Goal: Task Accomplishment & Management: Use online tool/utility

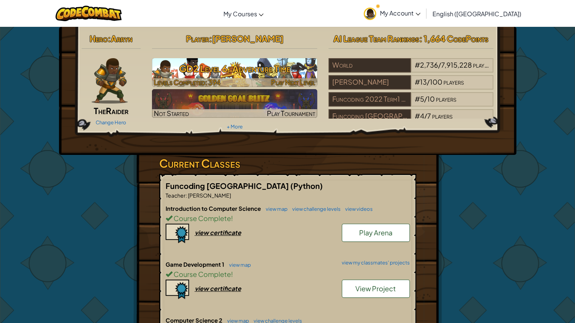
click at [265, 71] on h3 "GD2 Level 6: Adventure Time" at bounding box center [234, 68] width 165 height 17
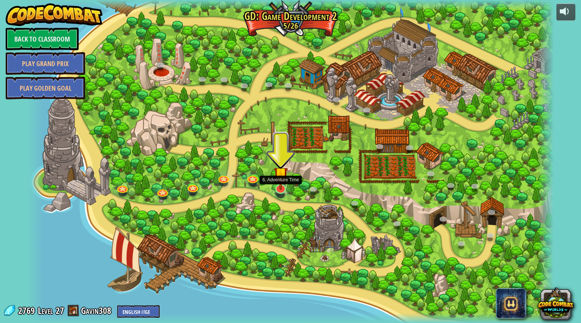
click at [283, 186] on img at bounding box center [281, 174] width 14 height 32
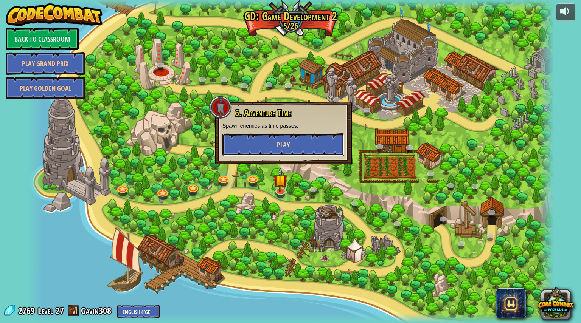
click at [281, 147] on span "Play" at bounding box center [283, 144] width 13 height 9
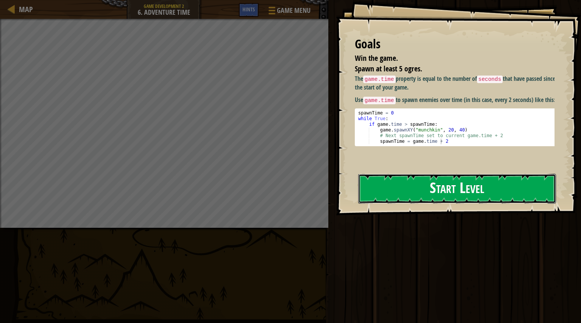
click at [419, 179] on button "Start Level" at bounding box center [457, 189] width 198 height 30
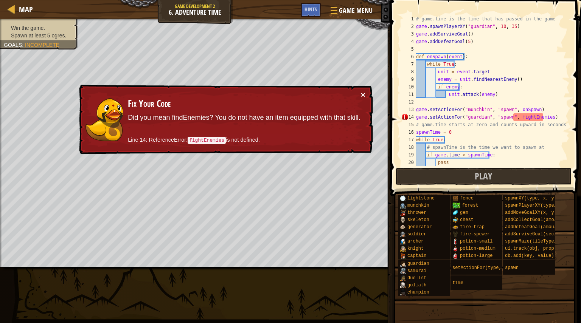
scroll to position [23, 0]
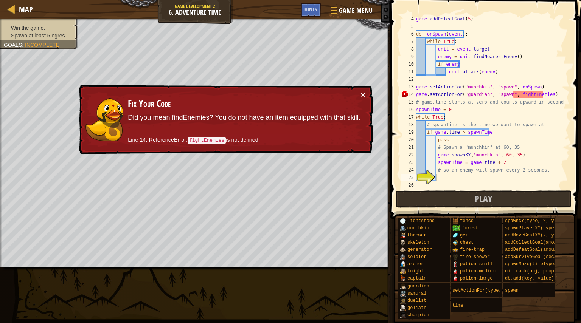
click at [365, 97] on button "×" at bounding box center [363, 95] width 5 height 8
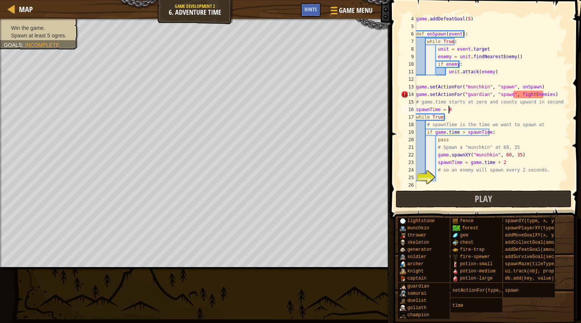
click at [522, 110] on div "game . addDefeatGoal ( 5 ) def onSpawn ( event ) : while True : unit = event . …" at bounding box center [489, 109] width 149 height 189
click at [542, 97] on div "game . addDefeatGoal ( 5 ) def onSpawn ( event ) : while True : unit = event . …" at bounding box center [489, 109] width 149 height 189
click at [533, 305] on div "lightstone munchkin thrower skeleton generator soldier [PERSON_NAME] [PERSON_NA…" at bounding box center [487, 268] width 178 height 102
click at [534, 94] on div "game . addDefeatGoal ( 5 ) def onSpawn ( event ) : while True : unit = event . …" at bounding box center [489, 109] width 149 height 189
click at [518, 96] on div "game . addDefeatGoal ( 5 ) def onSpawn ( event ) : while True : unit = event . …" at bounding box center [489, 109] width 149 height 189
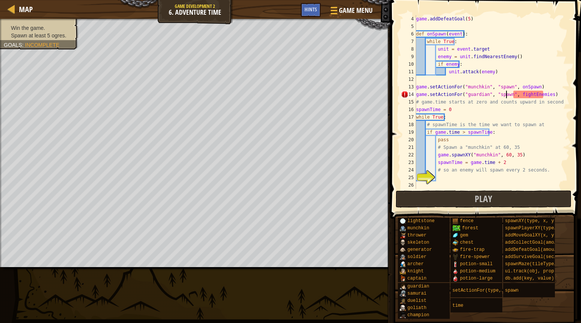
click at [506, 96] on div "game . addDefeatGoal ( 5 ) def onSpawn ( event ) : while True : unit = event . …" at bounding box center [489, 109] width 149 height 189
click at [452, 103] on div "game . addDefeatGoal ( 5 ) def onSpawn ( event ) : while True : unit = event . …" at bounding box center [489, 109] width 149 height 189
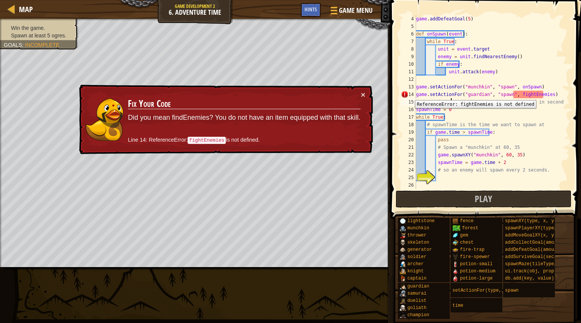
click at [410, 95] on div "14" at bounding box center [408, 95] width 15 height 8
click at [464, 47] on div "game . addDefeatGoal ( 5 ) def onSpawn ( event ) : while True : unit = event . …" at bounding box center [489, 109] width 149 height 189
type textarea "unit = [DOMAIN_NAME]"
click at [458, 25] on div "game . addDefeatGoal ( 5 ) def onSpawn ( event ) : while True : unit = event . …" at bounding box center [489, 109] width 149 height 189
click at [464, 32] on div "game . addDefeatGoal ( 5 ) def onSpawn ( event ) : while True : unit = event . …" at bounding box center [489, 109] width 149 height 189
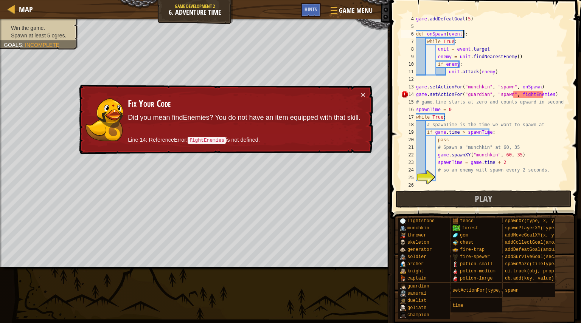
click at [468, 37] on div "game . addDefeatGoal ( 5 ) def onSpawn ( event ) : while True : unit = event . …" at bounding box center [489, 109] width 149 height 189
click at [471, 40] on div "game . addDefeatGoal ( 5 ) def onSpawn ( event ) : while True : unit = event . …" at bounding box center [489, 109] width 149 height 189
click at [491, 48] on div "game . addDefeatGoal ( 5 ) def onSpawn ( event ) : while True : unit = event . …" at bounding box center [489, 109] width 149 height 189
click at [520, 66] on div "game . addDefeatGoal ( 5 ) def onSpawn ( event ) : while True : unit = event . …" at bounding box center [489, 109] width 149 height 189
click at [525, 72] on div "game . addDefeatGoal ( 5 ) def onSpawn ( event ) : while True : unit = event . …" at bounding box center [489, 109] width 149 height 189
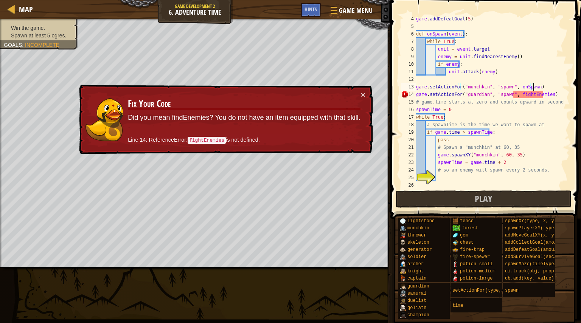
click at [536, 87] on div "game . addDefeatGoal ( 5 ) def onSpawn ( event ) : while True : unit = event . …" at bounding box center [489, 109] width 149 height 189
click at [536, 99] on div "game . addDefeatGoal ( 5 ) def onSpawn ( event ) : while True : unit = event . …" at bounding box center [489, 109] width 149 height 189
click at [513, 96] on div "game . addDefeatGoal ( 5 ) def onSpawn ( event ) : while True : unit = event . …" at bounding box center [489, 109] width 149 height 189
click at [472, 90] on div "game . addDefeatGoal ( 5 ) def onSpawn ( event ) : while True : unit = event . …" at bounding box center [489, 109] width 149 height 189
click at [542, 96] on div "game . addDefeatGoal ( 5 ) def onSpawn ( event ) : while True : unit = event . …" at bounding box center [489, 109] width 149 height 189
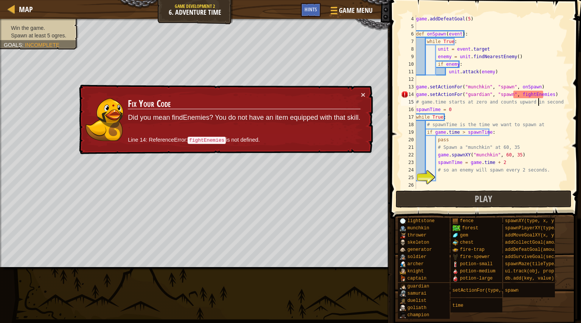
click at [539, 105] on div "game . addDefeatGoal ( 5 ) def onSpawn ( event ) : while True : unit = event . …" at bounding box center [489, 109] width 149 height 189
click at [542, 94] on div "game . addDefeatGoal ( 5 ) def onSpawn ( event ) : while True : unit = event . …" at bounding box center [489, 109] width 149 height 189
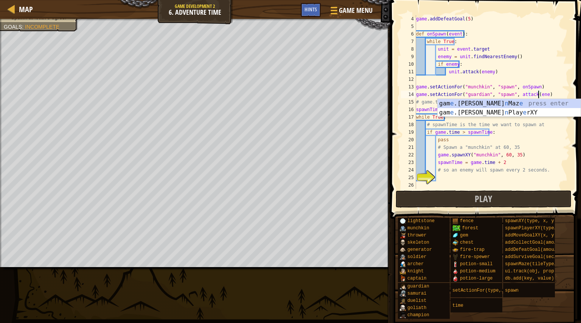
scroll to position [3, 10]
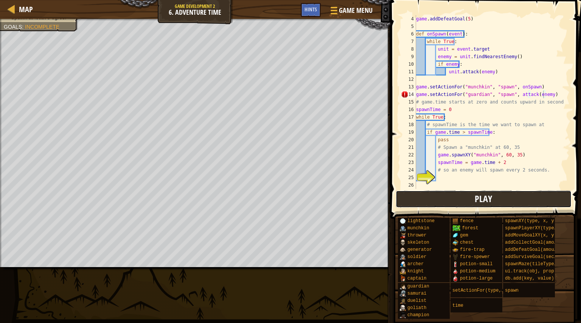
click at [530, 196] on button "Play" at bounding box center [484, 199] width 176 height 17
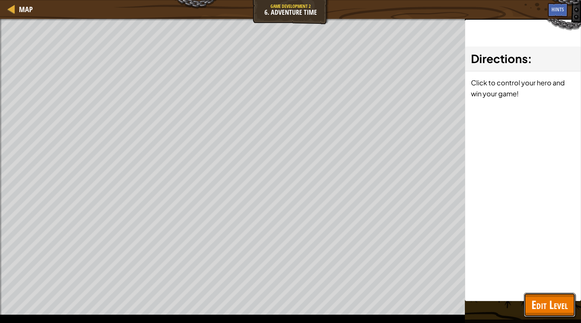
click at [563, 306] on span "Edit Level" at bounding box center [549, 305] width 36 height 16
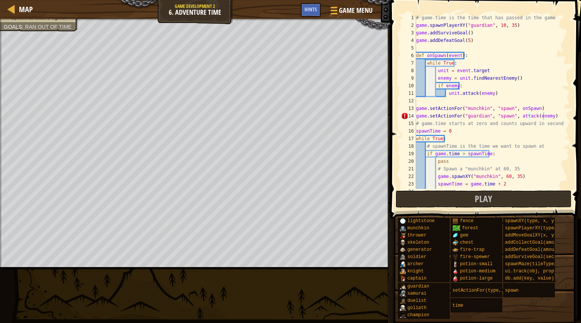
scroll to position [0, 0]
click at [501, 118] on div "# game.time is the time that has passed in the game game . spawnPlayerXY ( "gua…" at bounding box center [489, 109] width 149 height 189
click at [522, 113] on div "# game.time is the time that has passed in the game game . spawnPlayerXY ( "gua…" at bounding box center [489, 109] width 149 height 189
click at [528, 119] on div "# game.time is the time that has passed in the game game . spawnPlayerXY ( "gua…" at bounding box center [489, 109] width 149 height 189
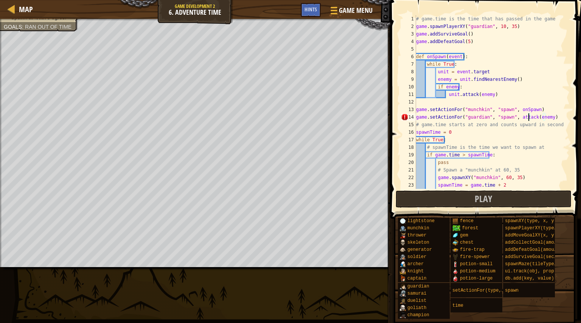
click at [532, 120] on div "# game.time is the time that has passed in the game game . spawnPlayerXY ( "gua…" at bounding box center [489, 109] width 149 height 189
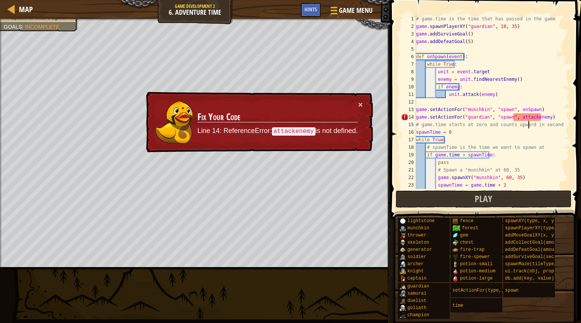
click at [530, 117] on div "# game.time is the time that has passed in the game game . spawnPlayerXY ( "gua…" at bounding box center [489, 109] width 149 height 189
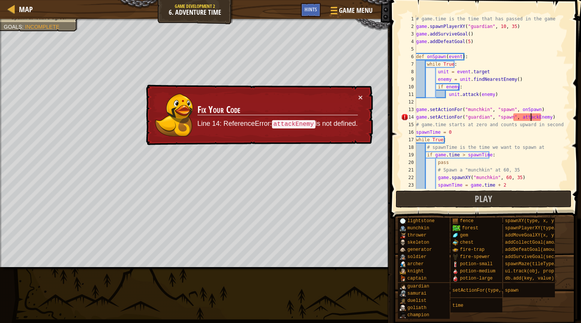
click at [515, 121] on div "# game.time is the time that has passed in the game game . spawnPlayerXY ( "gua…" at bounding box center [489, 109] width 149 height 189
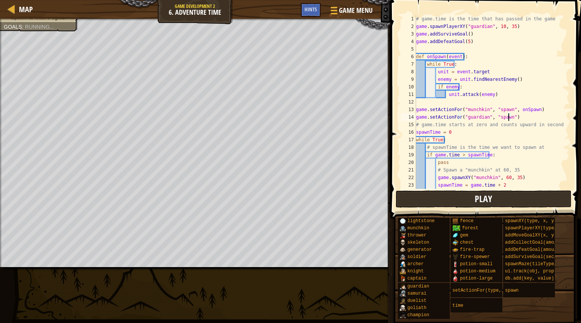
scroll to position [3, 8]
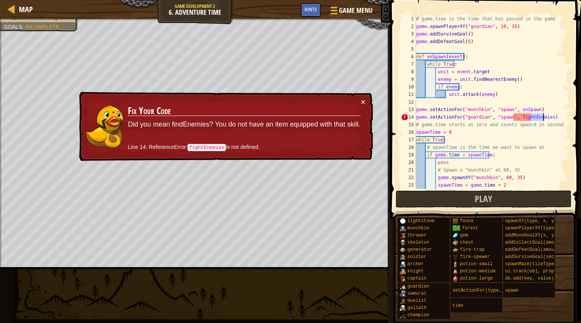
click at [544, 118] on div "# game.time is the time that has passed in the game game . spawnPlayerXY ( "gua…" at bounding box center [489, 102] width 149 height 174
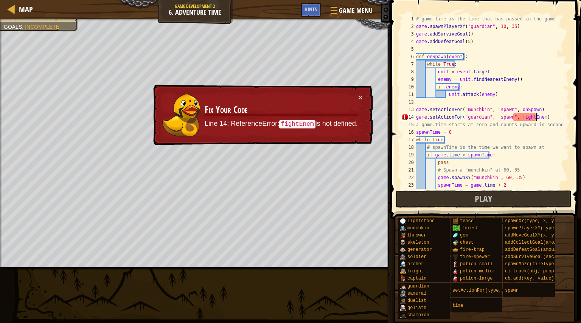
scroll to position [3, 10]
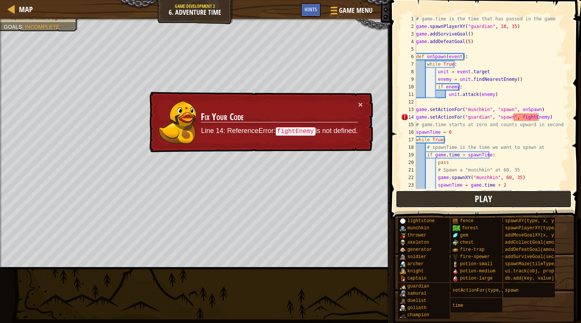
click at [514, 197] on button "Play" at bounding box center [484, 199] width 176 height 17
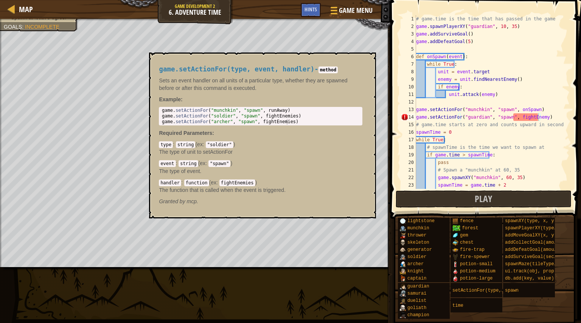
click at [575, 317] on span at bounding box center [484, 322] width 185 height 224
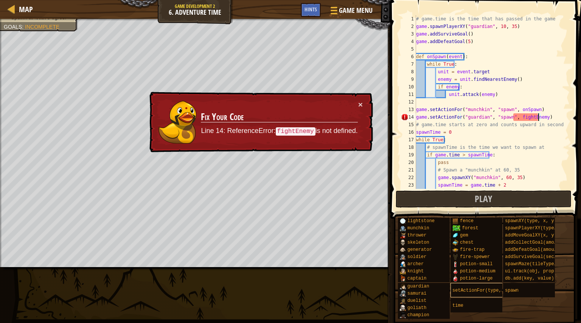
click at [494, 290] on span "setActionFor(type, event, handler)" at bounding box center [498, 290] width 93 height 5
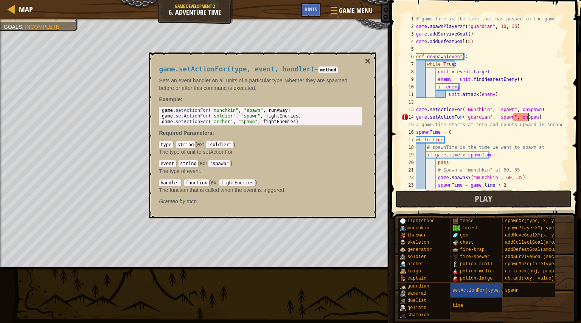
scroll to position [3, 9]
click at [506, 191] on button "Play" at bounding box center [484, 199] width 176 height 17
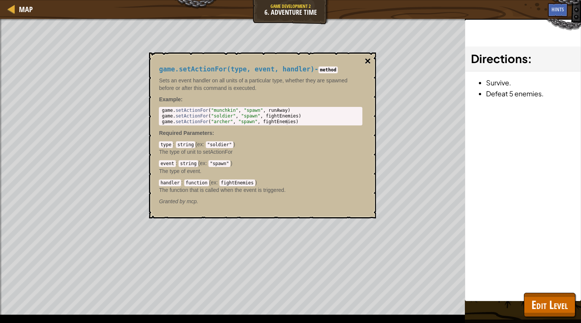
click at [370, 60] on button "×" at bounding box center [368, 61] width 6 height 11
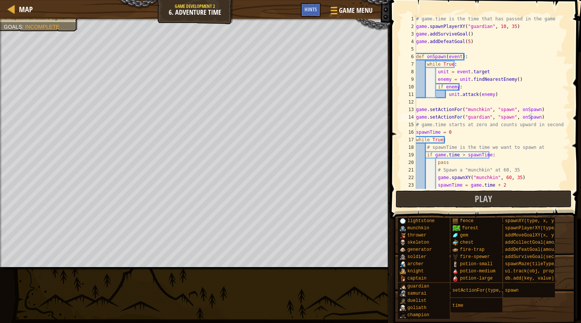
click at [481, 84] on div "# game.time is the time that has passed in the game game . spawnPlayerXY ( "gua…" at bounding box center [489, 109] width 149 height 189
click at [459, 64] on div "# game.time is the time that has passed in the game game . spawnPlayerXY ( "gua…" at bounding box center [489, 109] width 149 height 189
click at [468, 62] on div "# game.time is the time that has passed in the game game . spawnPlayerXY ( "gua…" at bounding box center [489, 109] width 149 height 189
click at [531, 121] on div "# game.time is the time that has passed in the game game . spawnPlayerXY ( "gua…" at bounding box center [489, 109] width 149 height 189
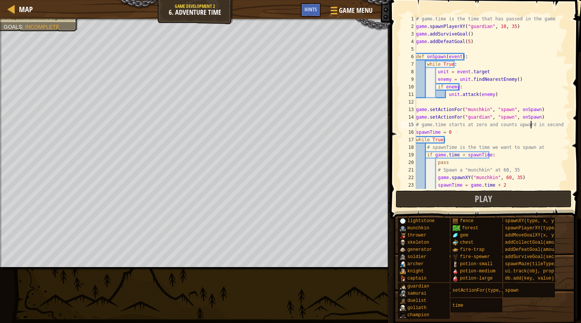
click at [532, 121] on div "# game.time is the time that has passed in the game game . spawnPlayerXY ( "gua…" at bounding box center [489, 109] width 149 height 189
click at [507, 199] on button "Play" at bounding box center [484, 199] width 176 height 17
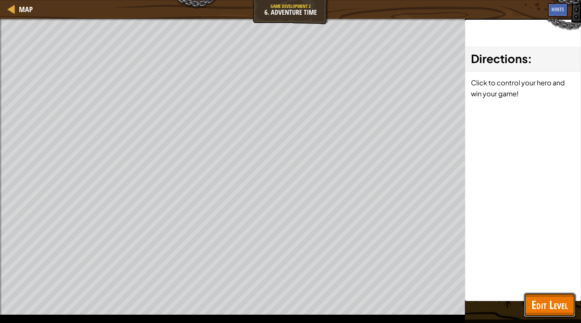
click at [562, 303] on span "Edit Level" at bounding box center [549, 305] width 36 height 16
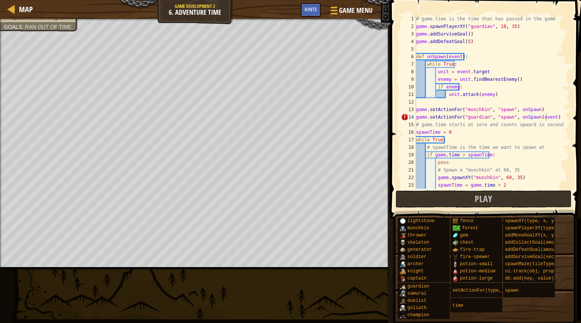
click at [548, 120] on div "# game.time is the time that has passed in the game game . spawnPlayerXY ( "gua…" at bounding box center [489, 109] width 149 height 189
click at [462, 129] on div "# game.time is the time that has passed in the game game . spawnPlayerXY ( "gua…" at bounding box center [489, 109] width 149 height 189
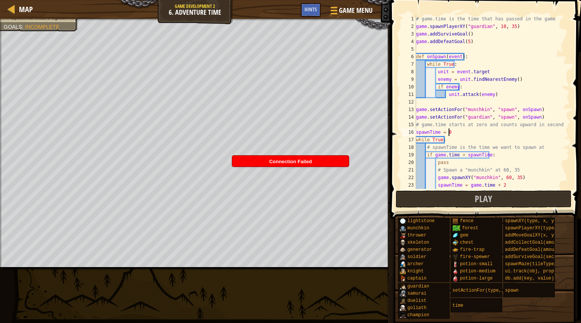
scroll to position [3, 2]
click at [438, 132] on div "# game.time is the time that has passed in the game game . spawnPlayerXY ( "gua…" at bounding box center [489, 109] width 149 height 189
click at [458, 131] on div "# game.time is the time that has passed in the game game . spawnPlayerXY ( "gua…" at bounding box center [489, 109] width 149 height 189
click at [554, 127] on div "# game.time is the time that has passed in the game game . spawnPlayerXY ( "gua…" at bounding box center [489, 109] width 149 height 189
type textarea "# game.time starts at zero and counts upward in seconds"
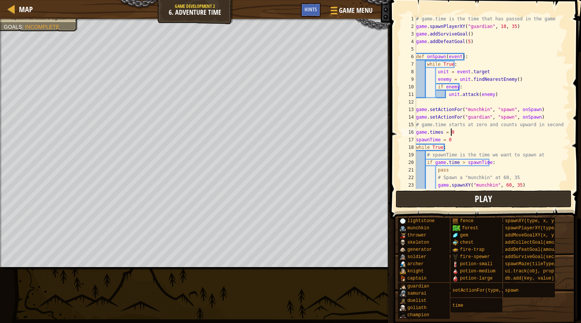
type textarea "game.times = 0"
click at [500, 194] on button "Play" at bounding box center [484, 199] width 176 height 17
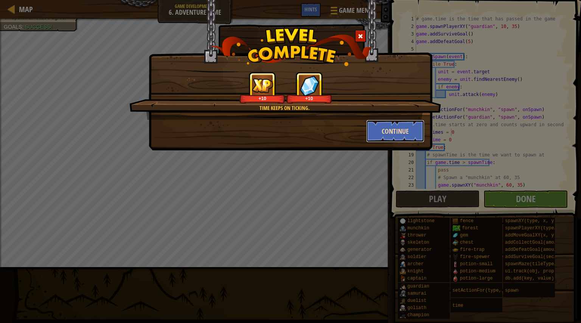
click at [387, 134] on button "Continue" at bounding box center [395, 131] width 59 height 23
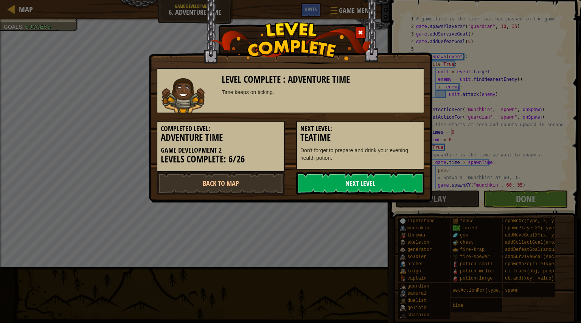
click at [342, 189] on link "Next Level" at bounding box center [360, 183] width 128 height 23
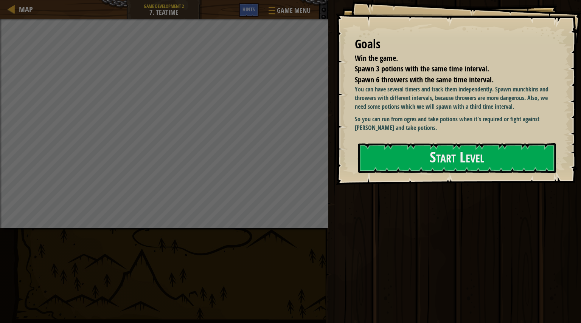
click at [403, 176] on div "Goals Win the game. Spawn 3 potions with the same time interval. Spawn 6 throwe…" at bounding box center [458, 92] width 245 height 185
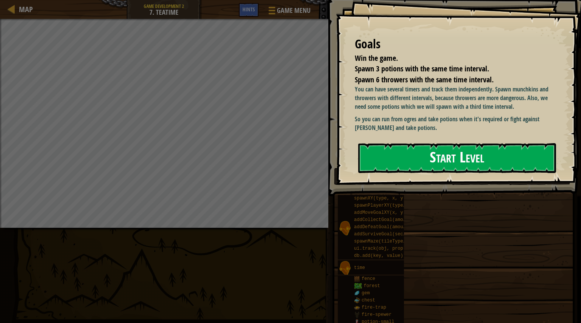
click at [409, 163] on button "Start Level" at bounding box center [457, 158] width 198 height 30
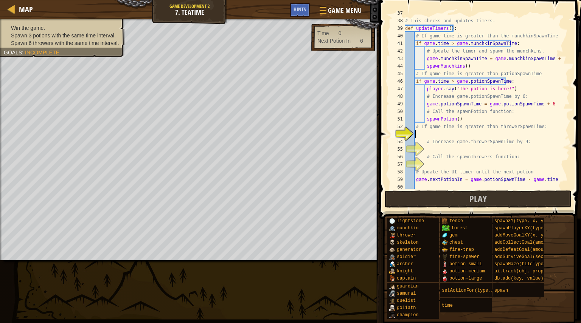
scroll to position [303, 0]
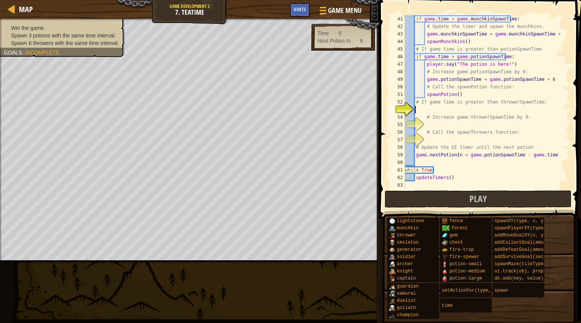
click at [514, 28] on div "if game . time > game . munchkinSpawnTime : # Update the timer and spawn the mu…" at bounding box center [484, 109] width 160 height 189
click at [503, 27] on div "if game . time > game . munchkinSpawnTime : # Update the timer and spawn the mu…" at bounding box center [484, 109] width 160 height 189
click at [484, 28] on div "if game . time > game . munchkinSpawnTime : # Update the timer and spawn the mu…" at bounding box center [484, 109] width 160 height 189
click at [485, 28] on div "if game . time > game . munchkinSpawnTime : # Update the timer and spawn the mu…" at bounding box center [484, 109] width 160 height 189
click at [504, 31] on div "if game . time > game . munchkinSpawnTime : # Update the timer and spawn the mu…" at bounding box center [484, 109] width 160 height 189
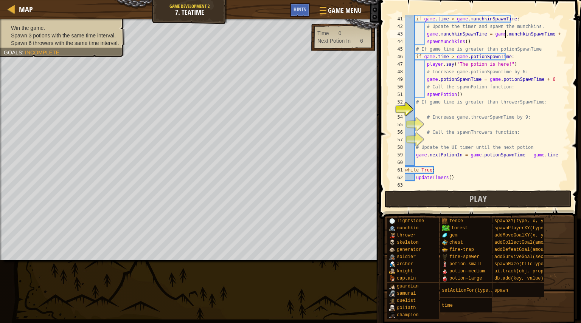
click at [504, 31] on div "if game . time > game . munchkinSpawnTime : # Update the timer and spawn the mu…" at bounding box center [484, 109] width 160 height 189
click at [531, 30] on div "if game . time > game . munchkinSpawnTime : # Update the timer and spawn the mu…" at bounding box center [484, 102] width 160 height 174
click at [510, 28] on div "if game . time > game . munchkinSpawnTime : # Update the timer and spawn the mu…" at bounding box center [484, 109] width 160 height 189
click at [484, 42] on div "if game . time > game . munchkinSpawnTime : # Update the timer and spawn the mu…" at bounding box center [484, 109] width 160 height 189
click at [518, 54] on div "if game . time > game . munchkinSpawnTime : # Update the timer and spawn the mu…" at bounding box center [484, 109] width 160 height 189
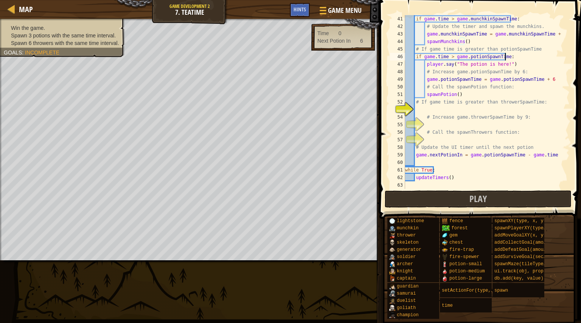
type textarea "if game.time > game.potionSpawnTime:"
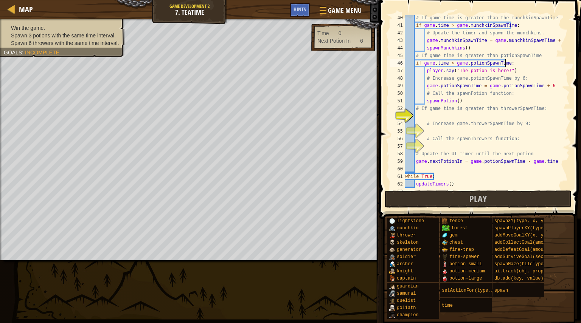
scroll to position [297, 0]
click at [497, 65] on div "# If game time is greater than the munchkinSpawnTime if game . time > game . mu…" at bounding box center [484, 107] width 160 height 189
click at [507, 65] on div "# If game time is greater than the munchkinSpawnTime if game . time > game . mu…" at bounding box center [484, 107] width 160 height 189
drag, startPoint x: 502, startPoint y: 66, endPoint x: 499, endPoint y: 65, distance: 3.8
click at [499, 65] on div "# If game time is greater than the munchkinSpawnTime if game . time > game . mu…" at bounding box center [484, 107] width 160 height 189
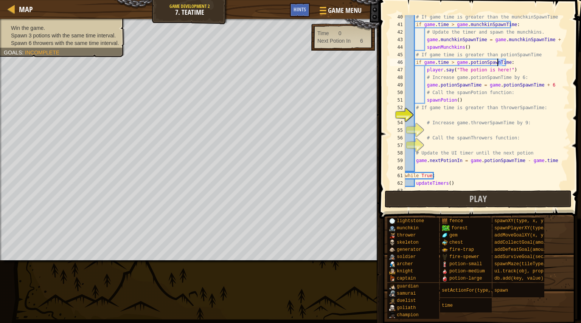
click at [514, 62] on div "# If game time is greater than the munchkinSpawnTime if game . time > game . mu…" at bounding box center [484, 107] width 160 height 189
click at [517, 62] on div "# If game time is greater than the munchkinSpawnTime if game . time > game . mu…" at bounding box center [484, 107] width 160 height 189
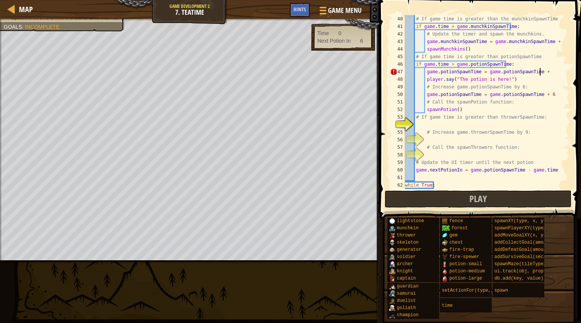
scroll to position [3, 11]
click at [526, 87] on div "# If game time is greater than the munchkinSpawnTime if game . time > game . mu…" at bounding box center [484, 109] width 160 height 189
click at [528, 84] on div "# If game time is greater than the munchkinSpawnTime if game . time > game . mu…" at bounding box center [484, 109] width 160 height 189
click at [531, 88] on div "# If game time is greater than the munchkinSpawnTime if game . time > game . mu…" at bounding box center [484, 109] width 160 height 189
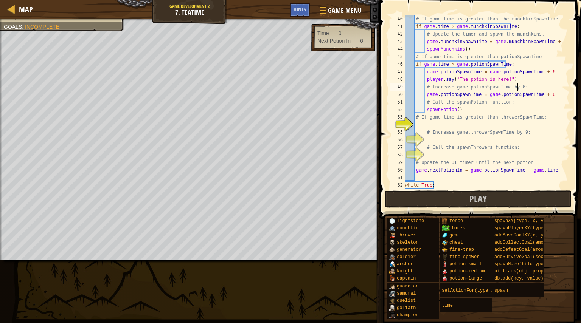
click at [531, 88] on div "# If game time is greater than the munchkinSpawnTime if game . time > game . mu…" at bounding box center [484, 109] width 160 height 189
click at [532, 95] on div "# If game time is greater than the munchkinSpawnTime if game . time > game . mu…" at bounding box center [484, 109] width 160 height 189
click at [533, 101] on div "# If game time is greater than the munchkinSpawnTime if game . time > game . mu…" at bounding box center [484, 109] width 160 height 189
click at [541, 103] on div "# If game time is greater than the munchkinSpawnTime if game . time > game . mu…" at bounding box center [484, 109] width 160 height 189
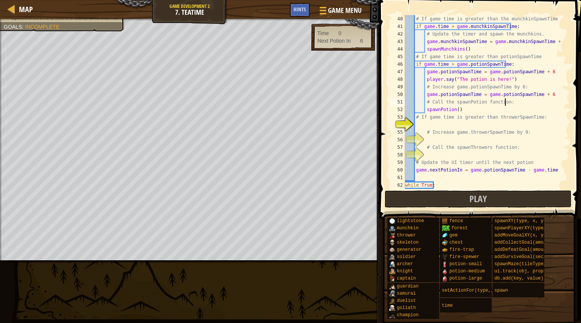
click at [542, 103] on div "# If game time is greater than the munchkinSpawnTime if game . time > game . mu…" at bounding box center [484, 109] width 160 height 189
click at [545, 96] on div "# If game time is greater than the munchkinSpawnTime if game . time > game . mu…" at bounding box center [484, 109] width 160 height 189
drag, startPoint x: 545, startPoint y: 71, endPoint x: 434, endPoint y: 75, distance: 110.9
click at [434, 75] on div "# If game time is greater than the munchkinSpawnTime if game . time > game . mu…" at bounding box center [484, 109] width 160 height 189
click at [494, 106] on div "# If game time is greater than the munchkinSpawnTime if game . time > game . mu…" at bounding box center [484, 109] width 160 height 189
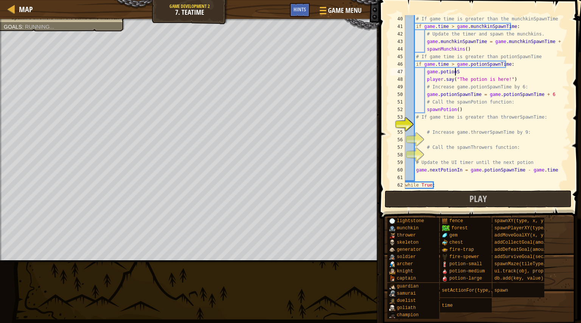
type textarea "game."
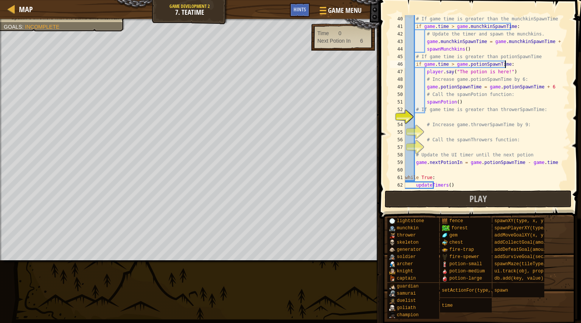
click at [520, 73] on div "# If game time is greater than the munchkinSpawnTime if game . time > game . mu…" at bounding box center [484, 109] width 160 height 189
click at [525, 81] on div "# If game time is greater than the munchkinSpawnTime if game . time > game . mu…" at bounding box center [484, 109] width 160 height 189
click at [527, 87] on div "# If game time is greater than the munchkinSpawnTime if game . time > game . mu…" at bounding box center [484, 109] width 160 height 189
click at [525, 89] on div "# If game time is greater than the munchkinSpawnTime if game . time > game . mu…" at bounding box center [484, 109] width 160 height 189
click at [519, 94] on div "# If game time is greater than the munchkinSpawnTime if game . time > game . mu…" at bounding box center [484, 109] width 160 height 189
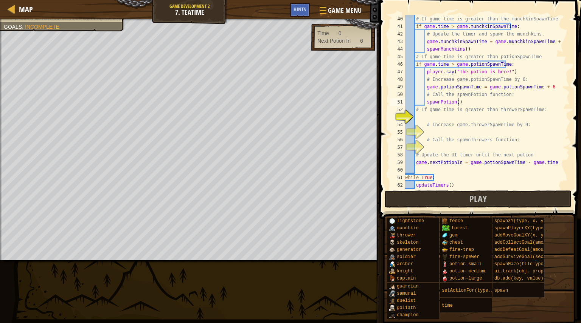
click at [497, 106] on div "# If game time is greater than the munchkinSpawnTime if game . time > game . mu…" at bounding box center [484, 109] width 160 height 189
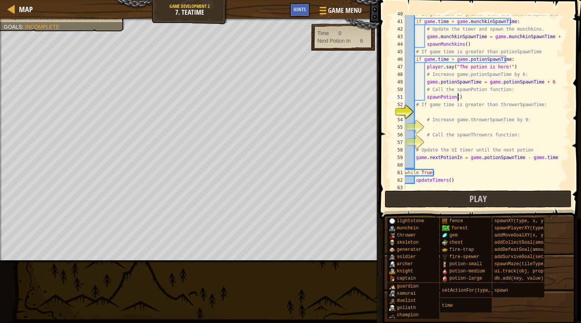
scroll to position [300, 0]
click at [502, 106] on div "# If game time is greater than the munchkinSpawnTime if game . time > game . mu…" at bounding box center [484, 104] width 160 height 189
type textarea "# If game time is greater than throwerSpawnTime:"
click at [494, 113] on div "# If game time is greater than the munchkinSpawnTime if game . time > game . mu…" at bounding box center [484, 104] width 160 height 189
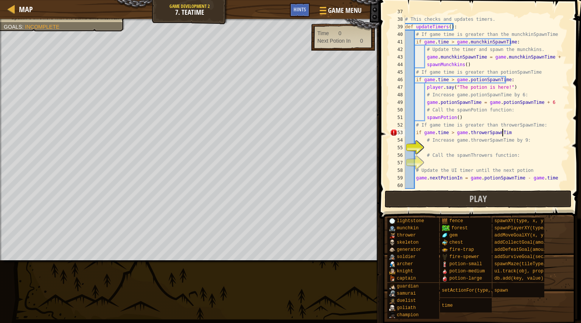
scroll to position [3, 8]
type textarea "if game.time > game.throwerSpawnTime:"
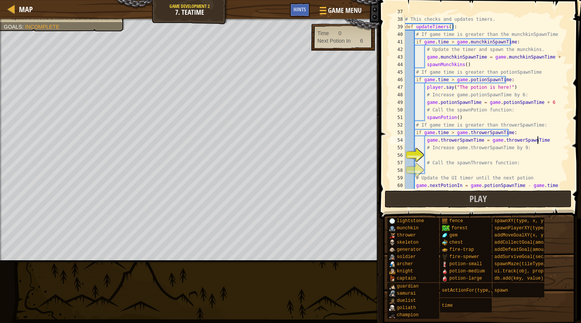
scroll to position [3, 11]
type textarea "game.throwerSpawnTime = game.throwerSpawnTime + 9"
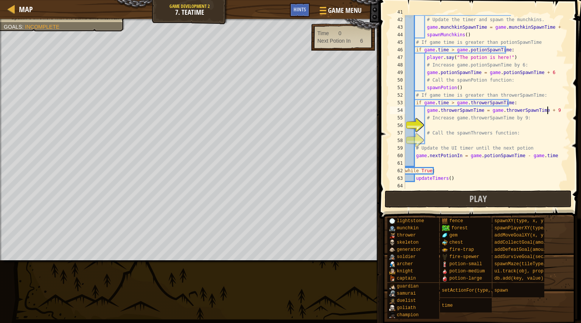
scroll to position [310, 0]
click at [514, 124] on div "if game . time > game . munchkinSpawnTime : # Update the timer and spawn the mu…" at bounding box center [484, 102] width 160 height 189
click at [511, 131] on div "if game . time > game . munchkinSpawnTime : # Update the timer and spawn the mu…" at bounding box center [484, 102] width 160 height 189
type textarea "# Call the spawnThrowers function:"
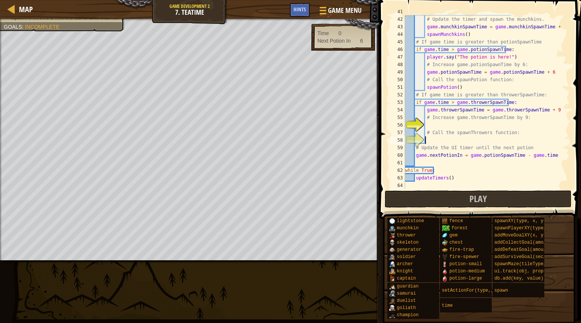
click at [511, 138] on div "if game . time > game . munchkinSpawnTime : # Update the timer and spawn the mu…" at bounding box center [484, 102] width 160 height 189
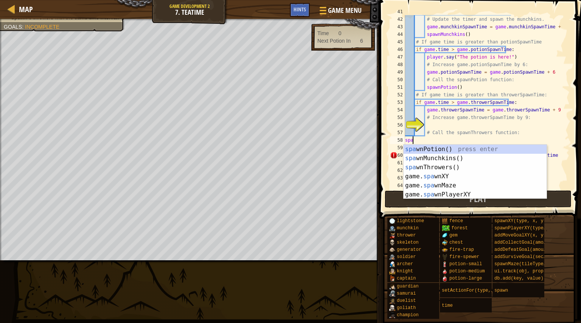
scroll to position [3, 0]
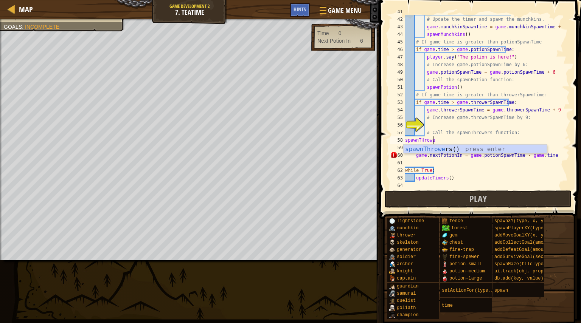
type textarea "spawnTHrowers"
click at [478, 148] on div "spawnThrowers () press enter" at bounding box center [475, 158] width 143 height 27
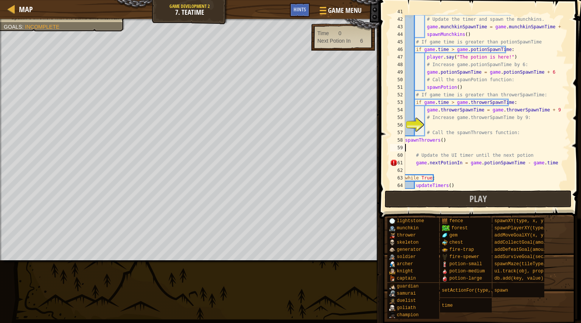
scroll to position [318, 0]
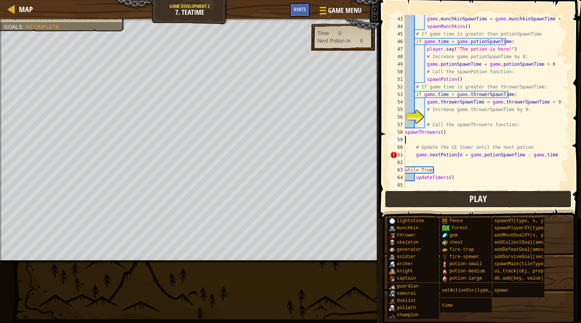
click at [479, 200] on span "Play" at bounding box center [477, 199] width 17 height 12
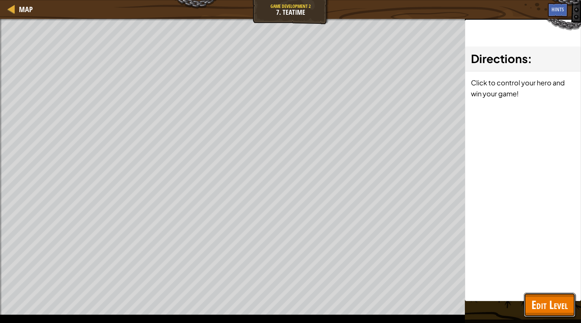
click at [530, 299] on button "Edit Level" at bounding box center [549, 305] width 51 height 24
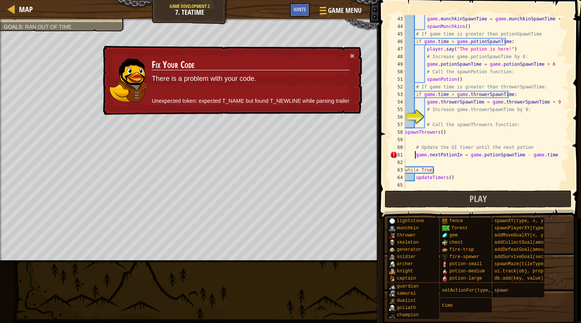
click at [416, 155] on div "game . munchkinSpawnTime = game . munchkinSpawnTime + 6 spawnMunchkins ( ) # If…" at bounding box center [484, 109] width 160 height 189
click at [413, 158] on div "game . munchkinSpawnTime = game . munchkinSpawnTime + 6 spawnMunchkins ( ) # If…" at bounding box center [484, 109] width 160 height 189
click at [415, 158] on div "game . munchkinSpawnTime = game . munchkinSpawnTime + 6 spawnMunchkins ( ) # If…" at bounding box center [484, 109] width 160 height 189
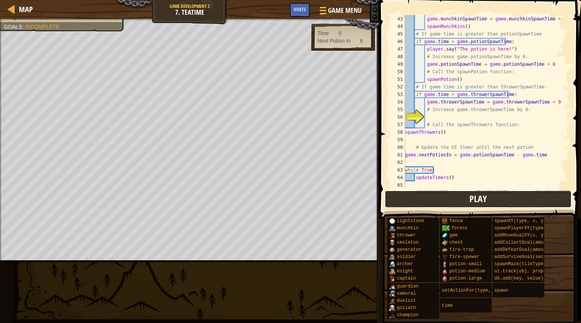
click at [442, 196] on button "Play" at bounding box center [478, 199] width 187 height 17
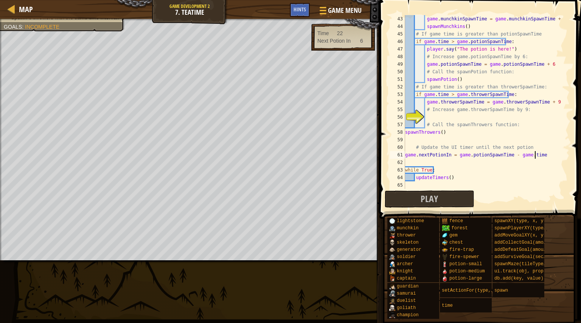
click at [534, 156] on div "game . munchkinSpawnTime = game . munchkinSpawnTime + 6 spawnMunchkins ( ) # If…" at bounding box center [484, 109] width 160 height 189
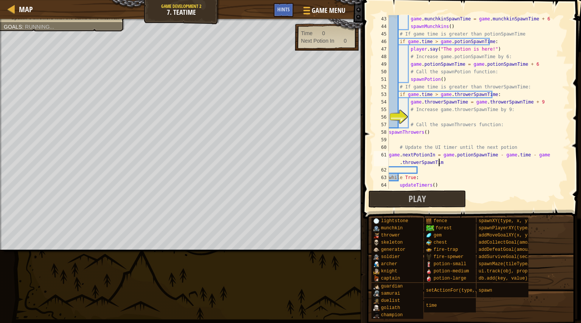
scroll to position [3, 15]
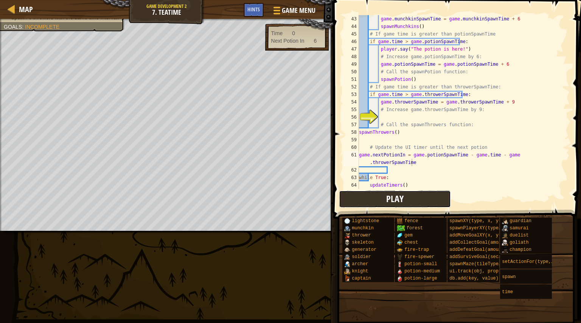
click at [435, 199] on button "Play" at bounding box center [395, 199] width 112 height 17
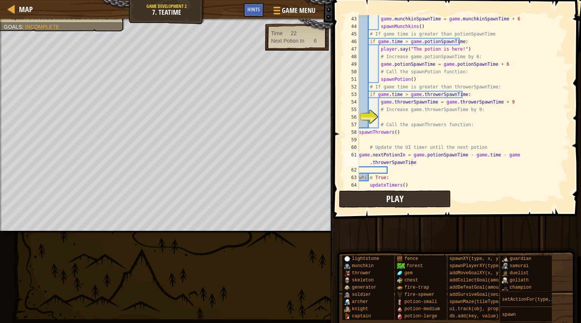
scroll to position [280, 0]
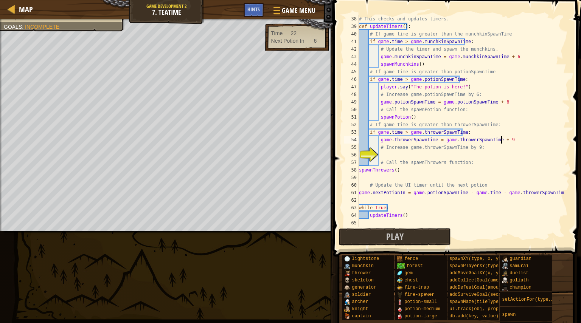
click at [524, 139] on div "# This checks and updates timers. def updateTimers ( ) : # If game time is grea…" at bounding box center [460, 128] width 207 height 227
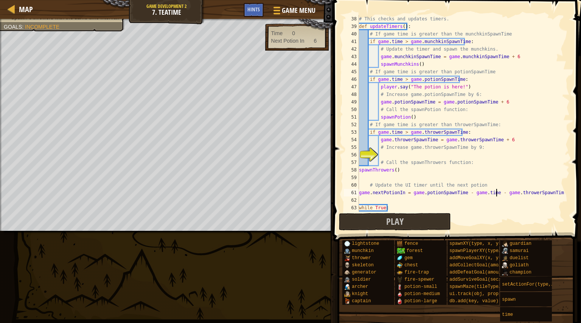
drag, startPoint x: 496, startPoint y: 191, endPoint x: 549, endPoint y: 192, distance: 53.7
drag, startPoint x: 549, startPoint y: 192, endPoint x: 418, endPoint y: 223, distance: 134.4
drag, startPoint x: 418, startPoint y: 223, endPoint x: 402, endPoint y: 219, distance: 16.8
click at [402, 219] on span "Play" at bounding box center [394, 222] width 17 height 12
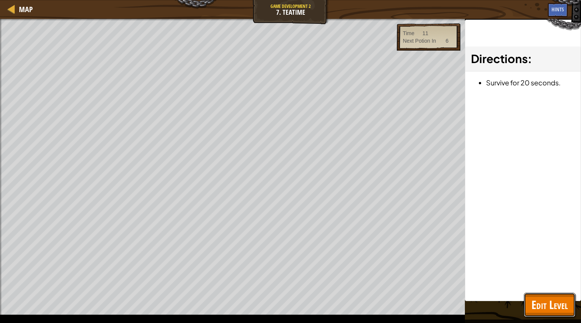
click at [544, 298] on span "Edit Level" at bounding box center [549, 305] width 36 height 16
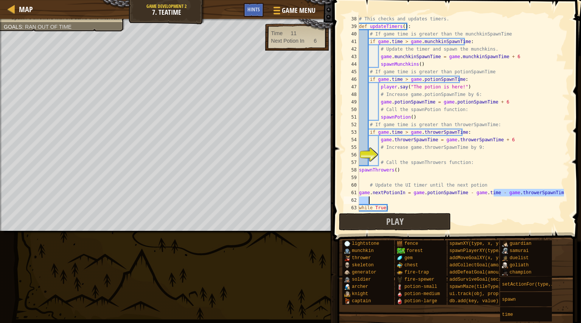
drag, startPoint x: 494, startPoint y: 194, endPoint x: 547, endPoint y: 203, distance: 54.0
click at [547, 203] on div "# This checks and updates timers. def updateTimers ( ) : # If game time is grea…" at bounding box center [460, 121] width 207 height 212
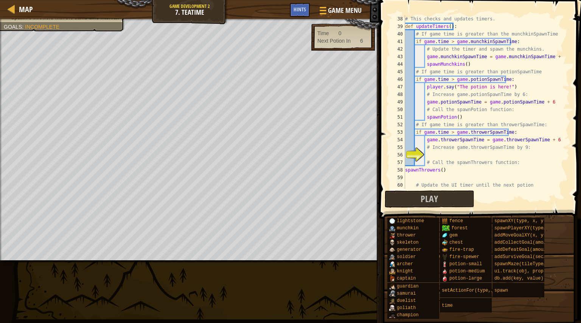
scroll to position [280, 0]
click at [522, 87] on div "# This checks and updates timers. def updateTimers ( ) : # If game time is grea…" at bounding box center [484, 109] width 160 height 189
click at [516, 47] on div "# This checks and updates timers. def updateTimers ( ) : # If game time is grea…" at bounding box center [484, 109] width 160 height 189
click at [516, 45] on div "# This checks and updates timers. def updateTimers ( ) : # If game time is grea…" at bounding box center [484, 109] width 160 height 189
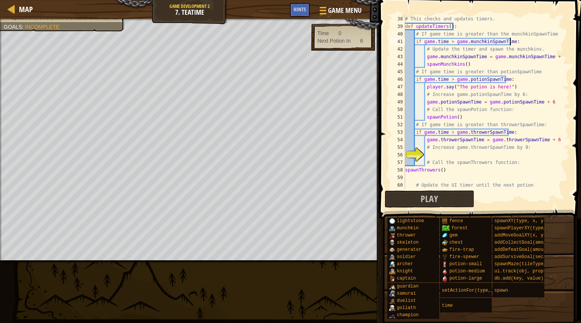
click at [471, 147] on div "# This checks and updates timers. def updateTimers ( ) : # If game time is grea…" at bounding box center [484, 109] width 160 height 189
type textarea "# Increase game.throwerSpawnTime by 9:"
click at [470, 150] on div "# This checks and updates timers. def updateTimers ( ) : # If game time is grea…" at bounding box center [484, 109] width 160 height 189
click at [476, 157] on div "# This checks and updates timers. def updateTimers ( ) : # If game time is grea…" at bounding box center [484, 109] width 160 height 189
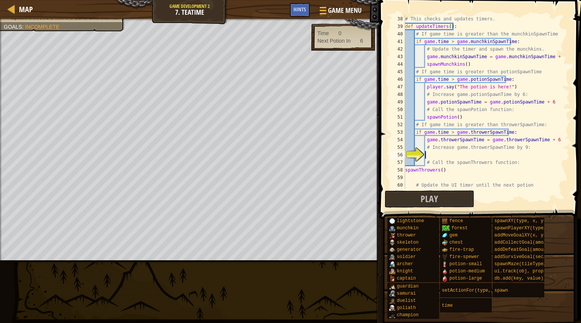
click at [405, 172] on div "# This checks and updates timers. def updateTimers ( ) : # If game time is grea…" at bounding box center [484, 109] width 160 height 189
click at [426, 198] on span "Play" at bounding box center [429, 199] width 17 height 12
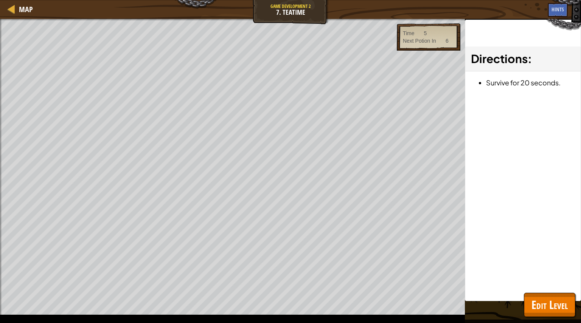
click at [550, 299] on span "Edit Level" at bounding box center [549, 305] width 36 height 16
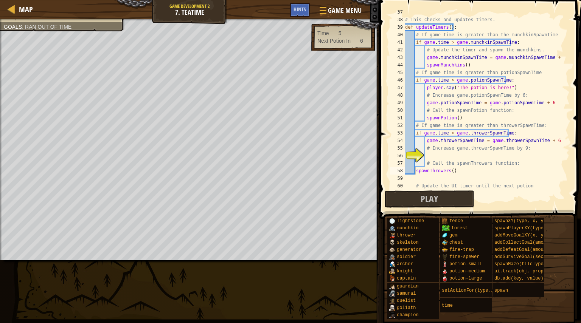
scroll to position [279, 0]
click at [551, 59] on div "# This checks and updates timers. def updateTimers ( ) : # If game time is grea…" at bounding box center [484, 102] width 160 height 189
click at [309, 11] on div "Hints" at bounding box center [300, 10] width 20 height 14
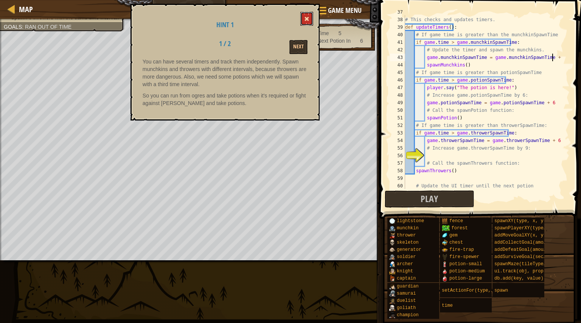
click at [308, 19] on span at bounding box center [306, 18] width 5 height 5
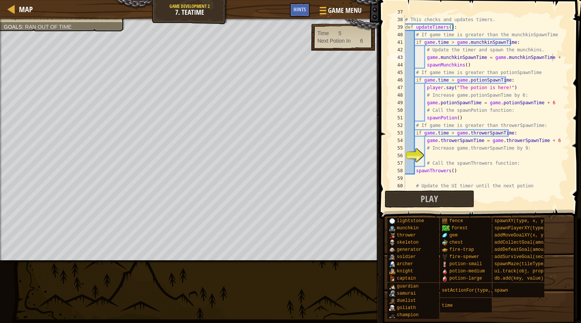
click at [555, 60] on div "# This checks and updates timers. def updateTimers ( ) : # If game time is grea…" at bounding box center [484, 102] width 160 height 189
click at [548, 106] on div "# This checks and updates timers. def updateTimers ( ) : # If game time is grea…" at bounding box center [484, 102] width 160 height 189
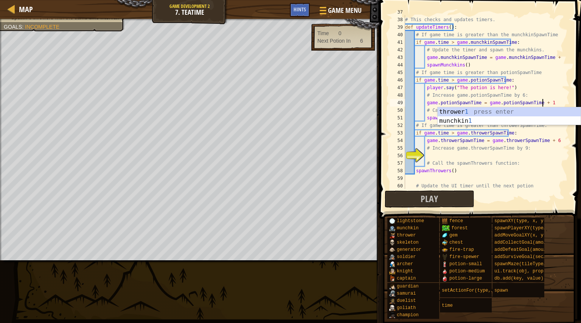
click at [551, 145] on div "# This checks and updates timers. def updateTimers ( ) : # If game time is grea…" at bounding box center [484, 102] width 160 height 189
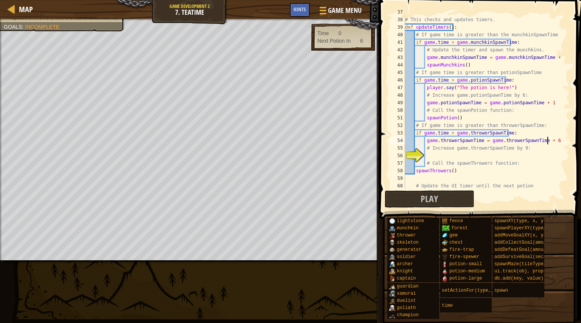
click at [550, 140] on div "# This checks and updates timers. def updateTimers ( ) : # If game time is grea…" at bounding box center [484, 102] width 160 height 189
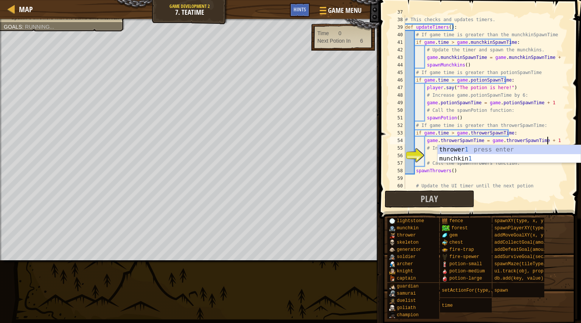
scroll to position [3, 11]
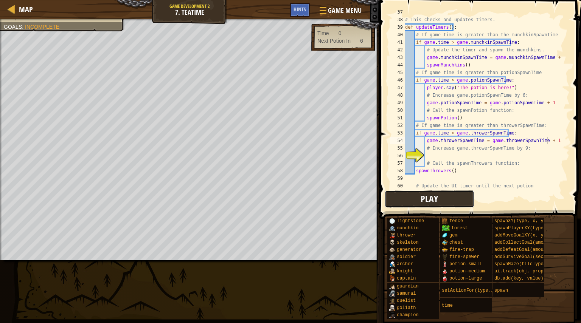
click at [443, 200] on button "Play" at bounding box center [430, 199] width 90 height 17
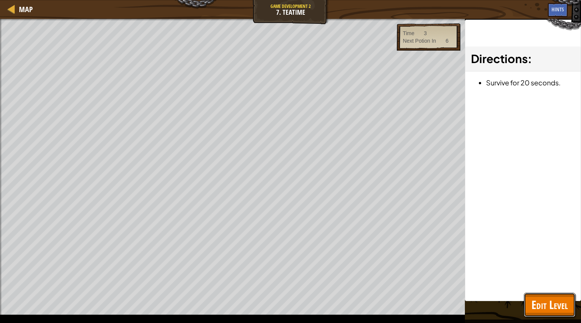
click at [540, 310] on span "Edit Level" at bounding box center [549, 305] width 36 height 16
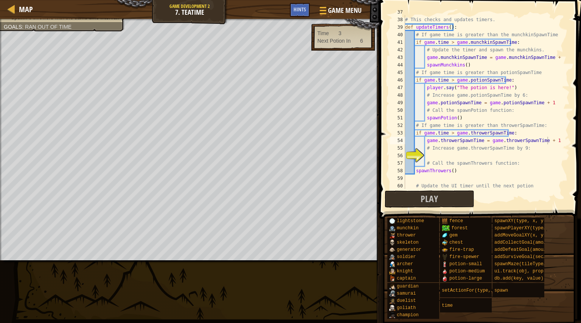
click at [413, 172] on div "# This checks and updates timers. def updateTimers ( ) : # If game time is grea…" at bounding box center [484, 102] width 160 height 189
click at [416, 173] on div "# This checks and updates timers. def updateTimers ( ) : # If game time is grea…" at bounding box center [484, 102] width 160 height 189
click at [413, 170] on div "# This checks and updates timers. def updateTimers ( ) : # If game time is grea…" at bounding box center [484, 102] width 160 height 189
click at [415, 171] on div "# This checks and updates timers. def updateTimers ( ) : # If game time is grea…" at bounding box center [484, 102] width 160 height 189
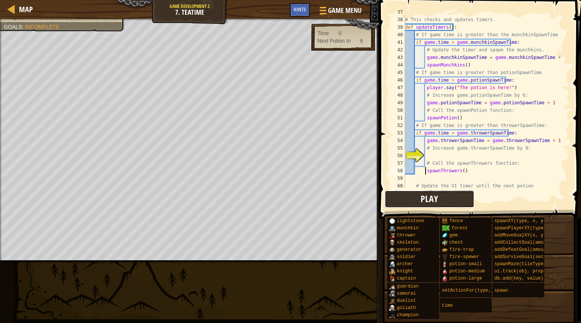
click at [426, 199] on span "Play" at bounding box center [429, 199] width 17 height 12
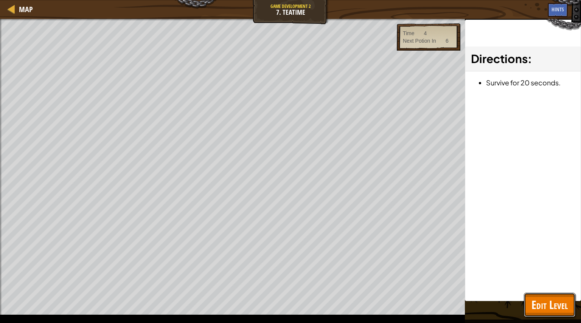
click at [552, 303] on span "Edit Level" at bounding box center [549, 305] width 36 height 16
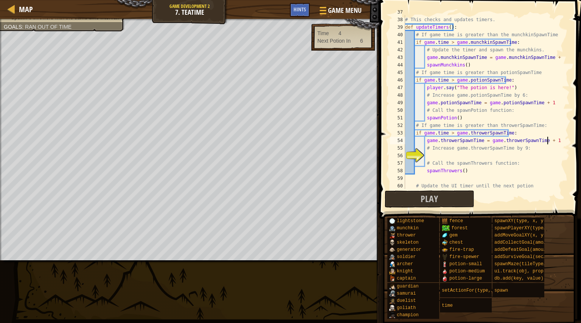
click at [551, 142] on div "# This checks and updates timers. def updateTimers ( ) : # If game time is grea…" at bounding box center [484, 102] width 160 height 189
click at [547, 103] on div "# This checks and updates timers. def updateTimers ( ) : # If game time is grea…" at bounding box center [484, 102] width 160 height 189
click at [556, 58] on div "# This checks and updates timers. def updateTimers ( ) : # If game time is grea…" at bounding box center [484, 102] width 160 height 189
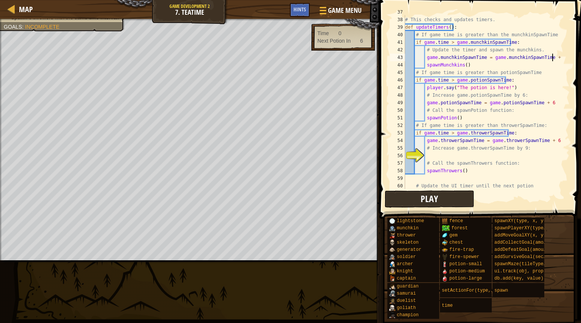
type textarea "game.munchkinSpawnTime = game.munchkinSpawnTime + 6"
click at [418, 204] on button "Play" at bounding box center [430, 199] width 90 height 17
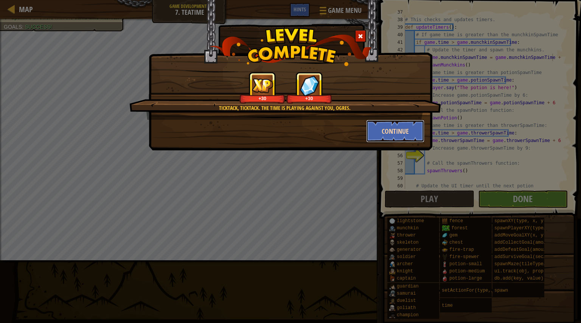
click at [415, 129] on button "Continue" at bounding box center [395, 131] width 59 height 23
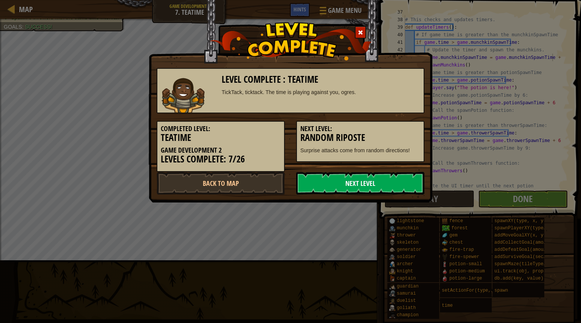
click at [312, 177] on link "Next Level" at bounding box center [360, 183] width 128 height 23
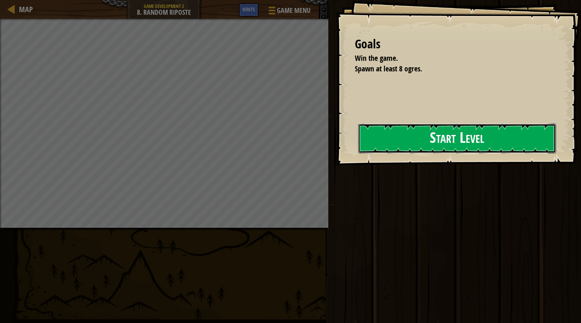
click at [422, 146] on button "Start Level" at bounding box center [457, 139] width 198 height 30
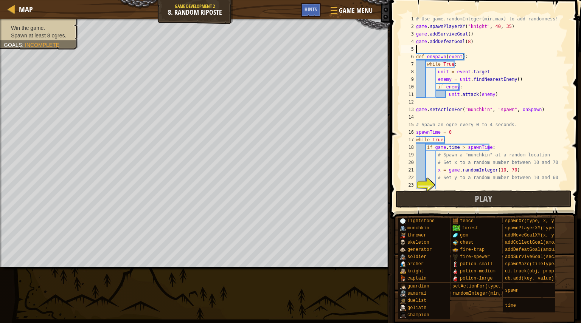
click at [528, 48] on div "# Use game.randomInteger(min,max) to add randomness! game . spawnPlayerXY ( "kn…" at bounding box center [489, 109] width 149 height 189
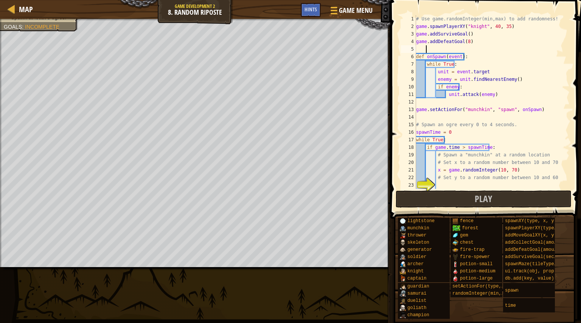
click at [513, 30] on div "# Use game.randomInteger(min,max) to add randomness! game . spawnPlayerXY ( "kn…" at bounding box center [489, 109] width 149 height 189
click at [517, 24] on div "# Use game.randomInteger(min,max) to add randomness! game . spawnPlayerXY ( "kn…" at bounding box center [489, 109] width 149 height 189
click at [514, 41] on div "# Use game.randomInteger(min,max) to add randomness! game . spawnPlayerXY ( "kn…" at bounding box center [489, 109] width 149 height 189
click at [511, 53] on div "# Use game.randomInteger(min,max) to add randomness! game . spawnPlayerXY ( "kn…" at bounding box center [489, 109] width 149 height 189
click at [517, 123] on div "# Use game.randomInteger(min,max) to add randomness! game . spawnPlayerXY ( "kn…" at bounding box center [489, 109] width 149 height 189
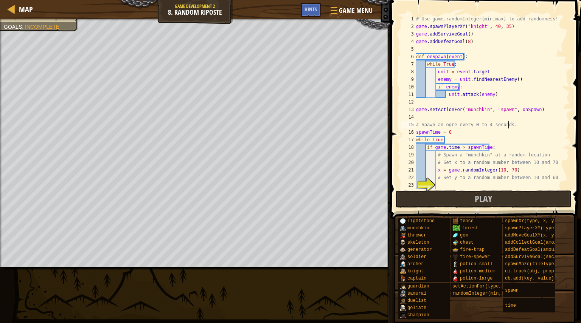
click at [512, 133] on div "# Use game.randomInteger(min,max) to add randomness! game . spawnPlayerXY ( "kn…" at bounding box center [489, 109] width 149 height 189
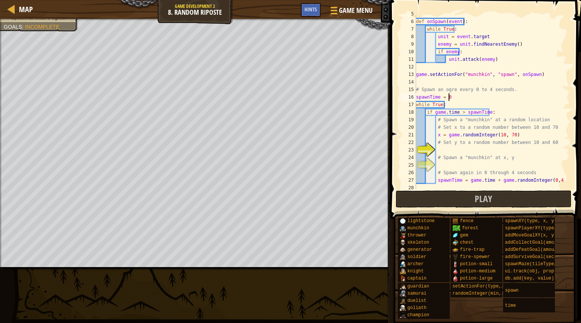
scroll to position [36, 0]
click at [491, 116] on div "def onSpawn ( event ) : while True : unit = event . target enemy = unit . findN…" at bounding box center [489, 104] width 149 height 189
type textarea "# Spawn a "munchkin" at a random location"
